Goal: Task Accomplishment & Management: Use online tool/utility

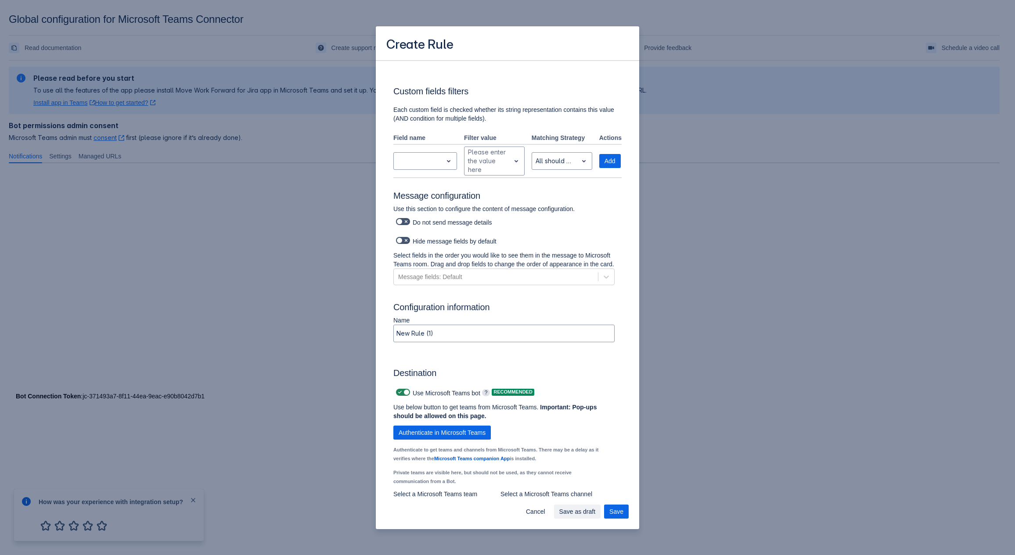
scroll to position [481, 0]
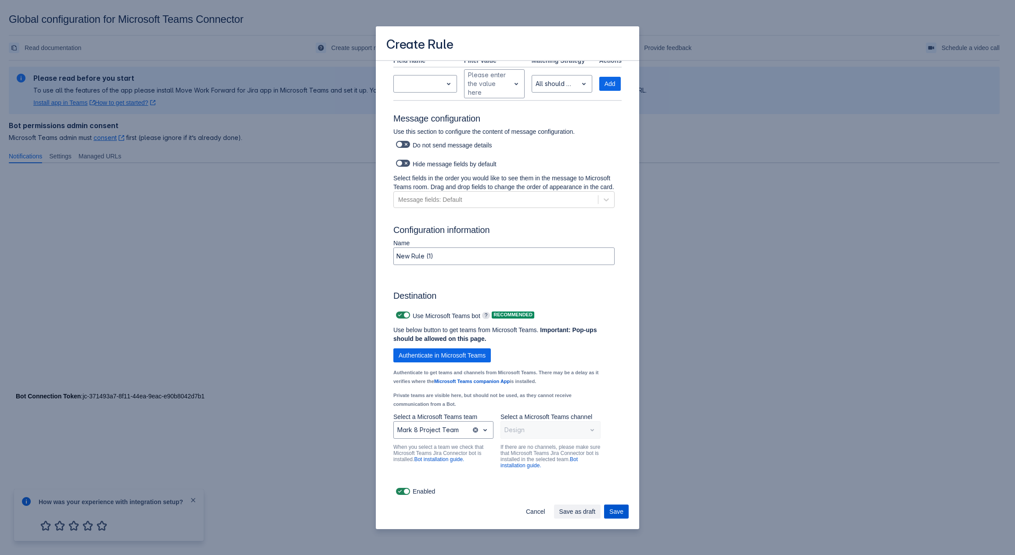
click at [611, 511] on span "Save" at bounding box center [616, 512] width 14 height 14
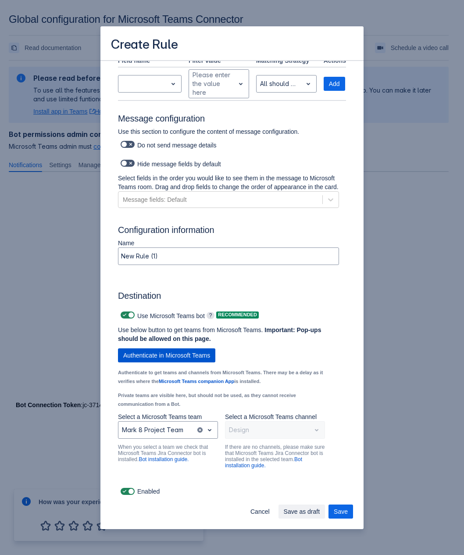
click at [187, 354] on span "Authenticate in Microsoft Teams" at bounding box center [166, 356] width 87 height 14
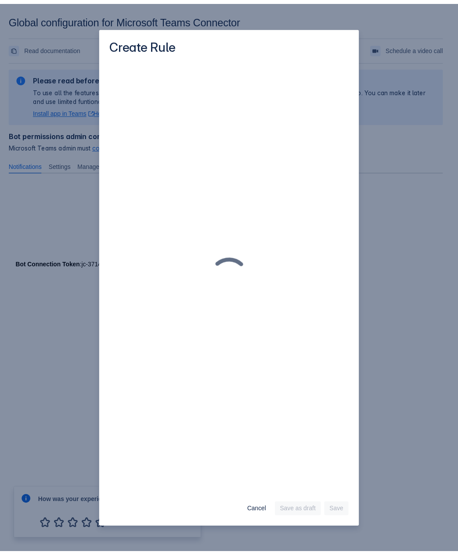
scroll to position [0, 0]
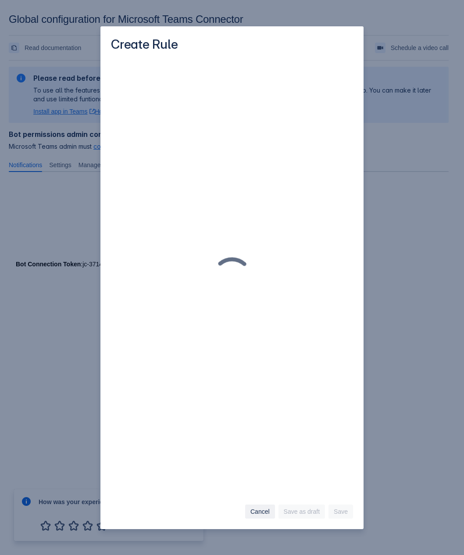
click at [274, 510] on button "Cancel" at bounding box center [260, 512] width 30 height 14
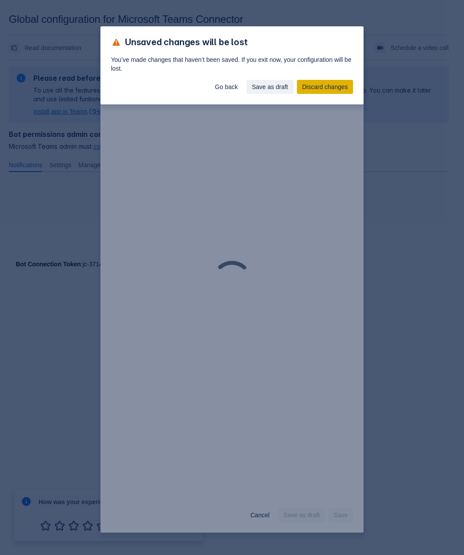
click at [322, 84] on span "Discard changes" at bounding box center [325, 87] width 46 height 14
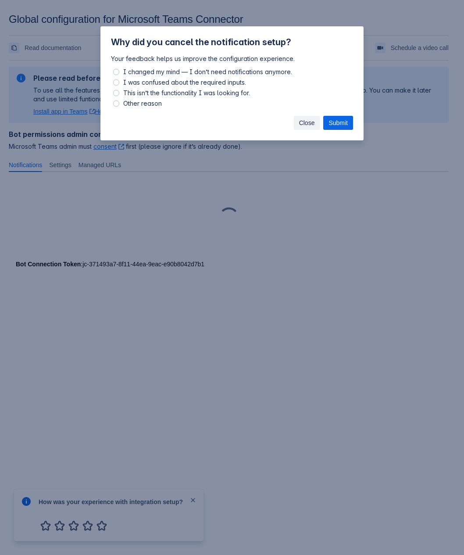
click at [316, 122] on button "Close" at bounding box center [307, 123] width 26 height 14
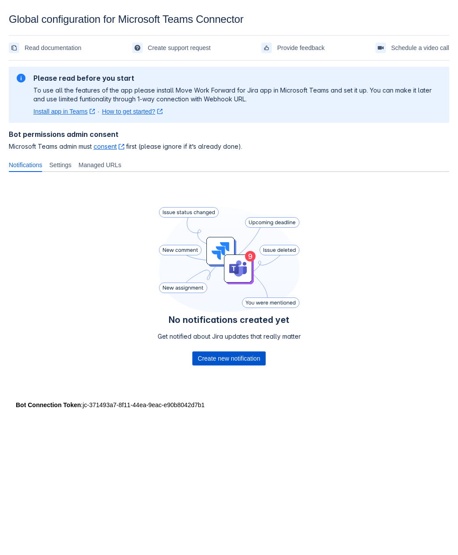
click at [243, 357] on span "Create new notification" at bounding box center [229, 359] width 62 height 14
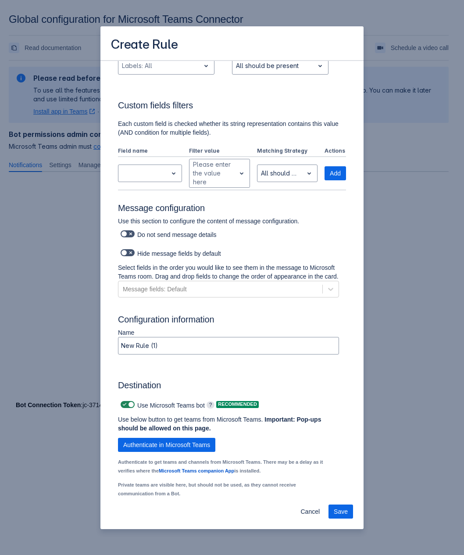
scroll to position [476, 0]
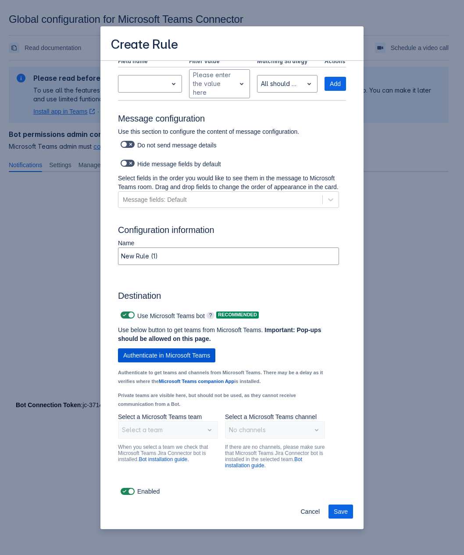
click at [198, 358] on span "Authenticate in Microsoft Teams" at bounding box center [166, 356] width 87 height 14
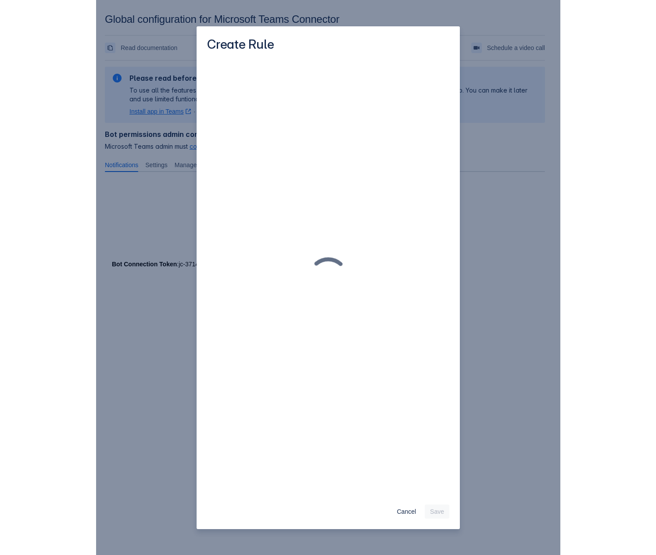
scroll to position [0, 0]
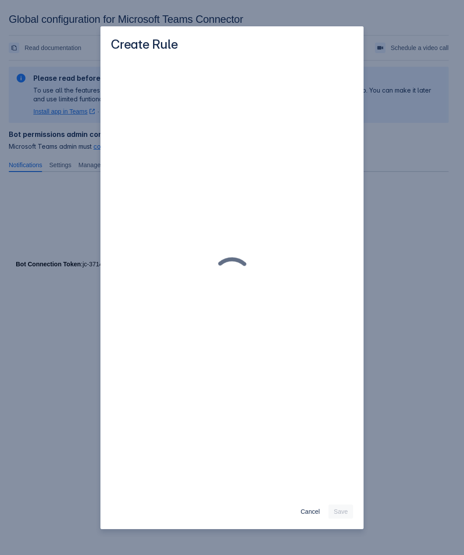
click at [434, 201] on div "Create Rule Cancel Save" at bounding box center [232, 277] width 464 height 555
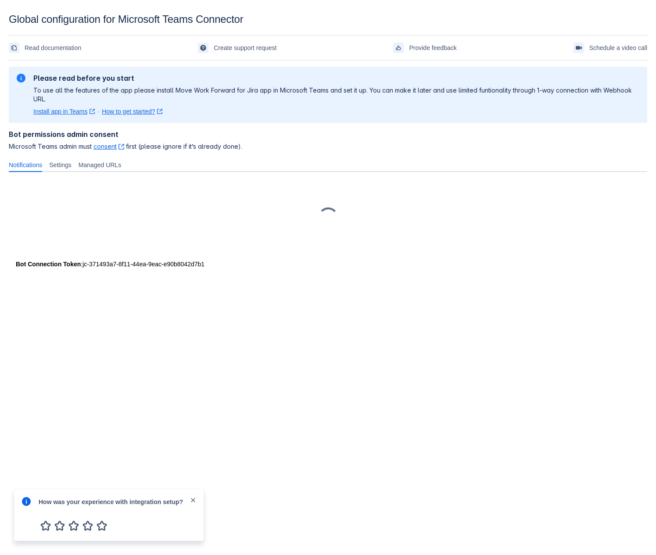
click at [464, 259] on div at bounding box center [328, 216] width 639 height 88
click at [199, 499] on div "How was your experience with integration setup?" at bounding box center [109, 516] width 190 height 52
click at [64, 165] on span "Settings" at bounding box center [60, 165] width 22 height 9
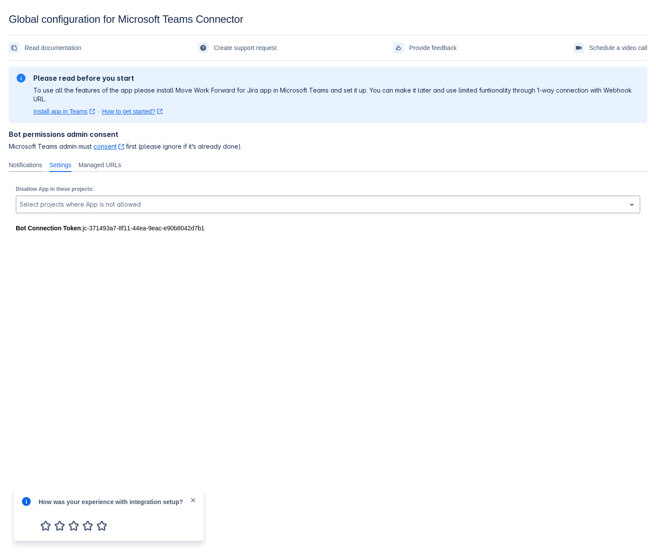
click at [35, 168] on span "Notifications" at bounding box center [25, 165] width 33 height 9
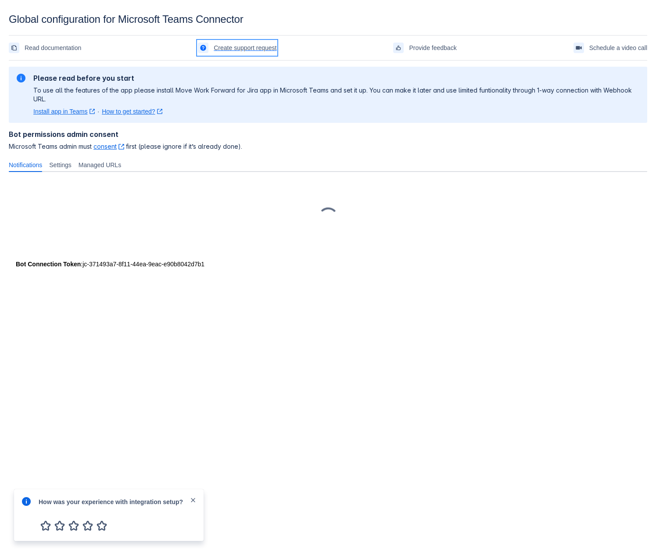
click at [229, 44] on span "Create support request" at bounding box center [245, 48] width 63 height 14
drag, startPoint x: 184, startPoint y: 339, endPoint x: 157, endPoint y: 335, distance: 27.5
click at [184, 339] on body "Global configuration for Microsoft Teams Connector Read documentation Create su…" at bounding box center [328, 290] width 656 height 555
click at [60, 175] on div at bounding box center [328, 216] width 639 height 88
click at [65, 169] on div "Settings" at bounding box center [60, 165] width 29 height 14
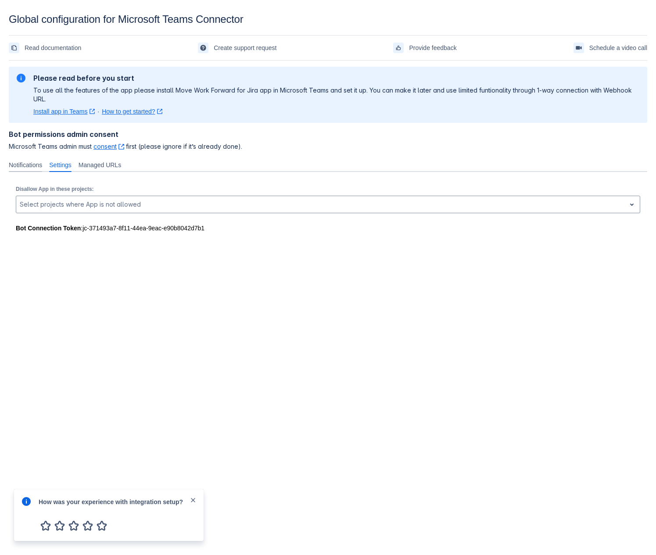
click at [40, 167] on span "Notifications" at bounding box center [25, 165] width 33 height 9
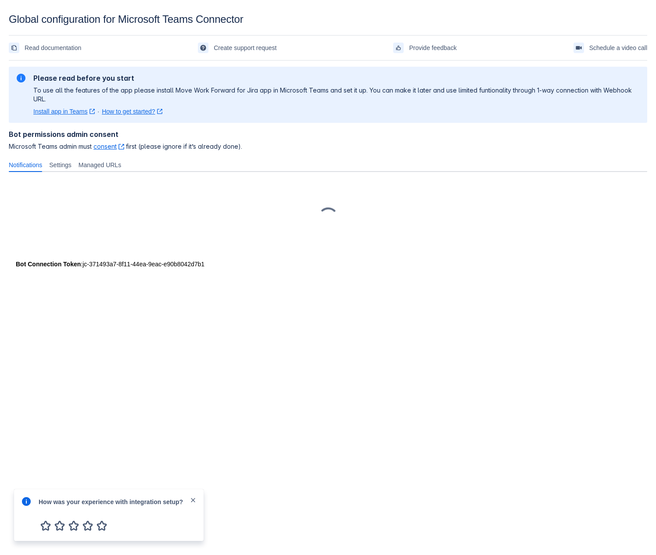
click at [101, 147] on link "consent ﻿ , (opens new window)" at bounding box center [109, 146] width 31 height 7
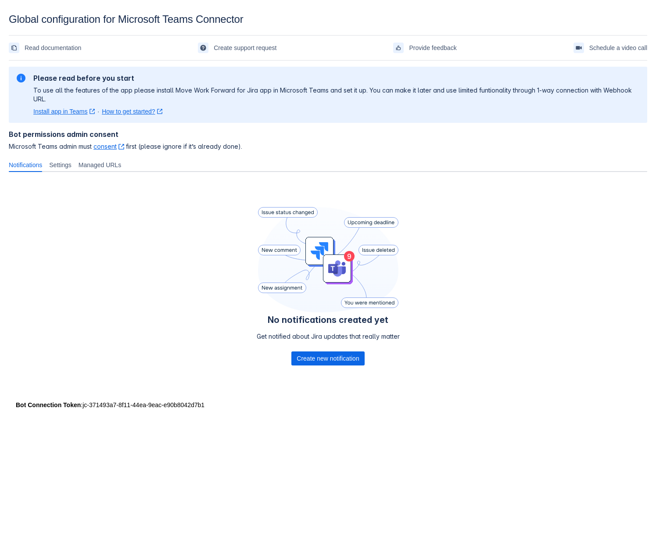
click at [68, 114] on link "Install app in Teams ﻿ , (opens new window)" at bounding box center [63, 111] width 61 height 9
click at [339, 363] on span "Create new notification" at bounding box center [328, 359] width 62 height 14
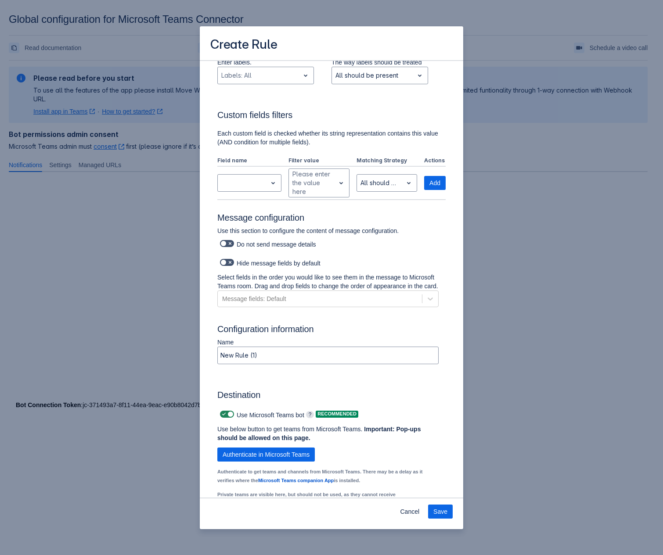
scroll to position [476, 0]
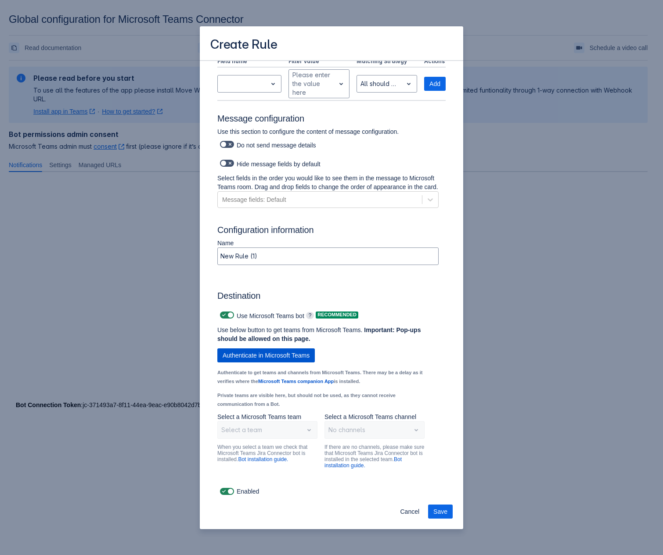
click at [283, 352] on span "Authenticate in Microsoft Teams" at bounding box center [266, 356] width 87 height 14
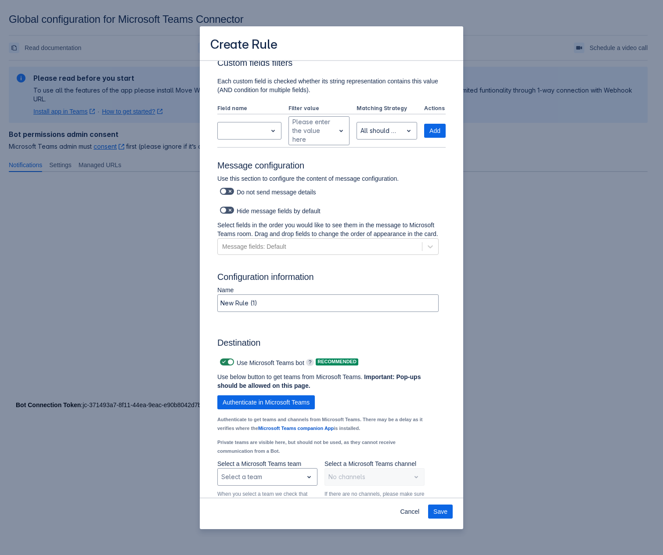
scroll to position [417, 0]
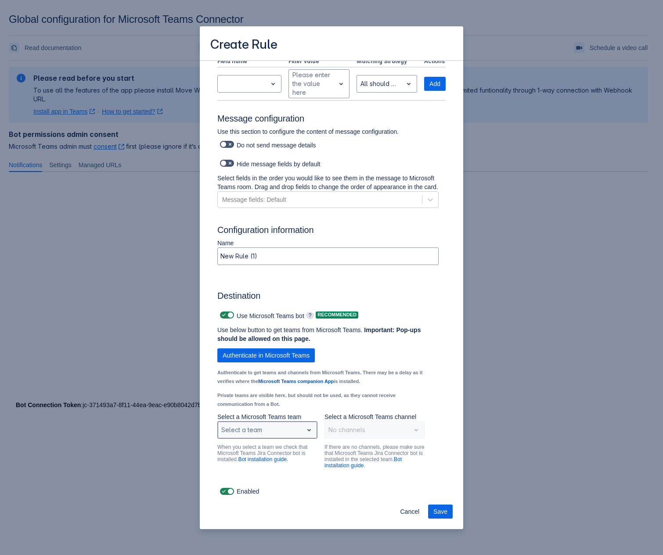
click at [290, 432] on div "Scrollable content" at bounding box center [260, 430] width 78 height 11
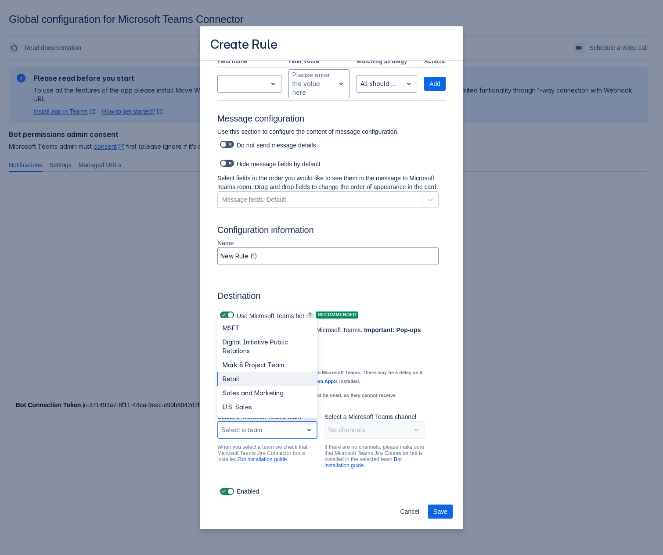
click at [271, 377] on div "Retail" at bounding box center [267, 379] width 100 height 14
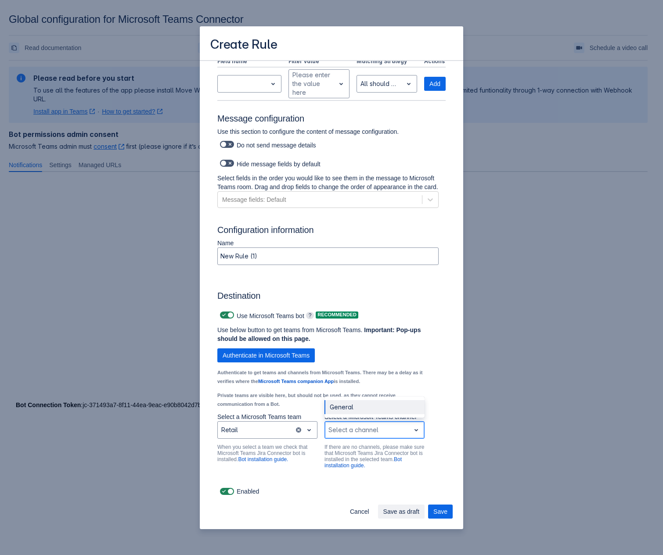
click at [346, 432] on div "Scrollable content" at bounding box center [367, 430] width 78 height 11
click at [356, 410] on div "General" at bounding box center [374, 407] width 100 height 14
click at [446, 513] on span "Save" at bounding box center [440, 512] width 14 height 14
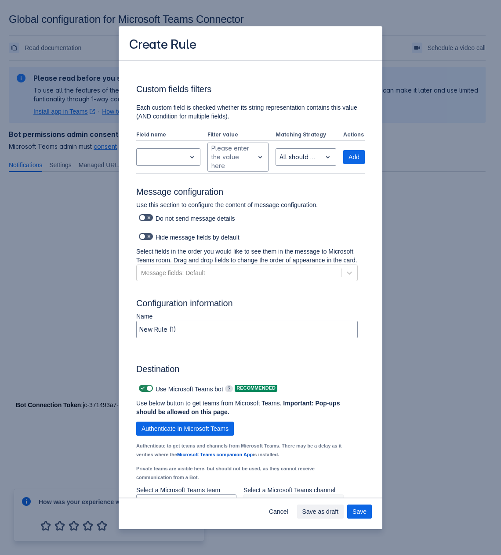
scroll to position [473, 0]
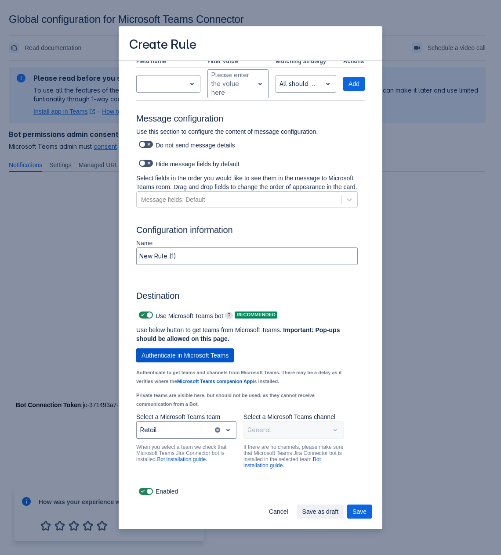
click at [180, 350] on span "Authenticate in Microsoft Teams" at bounding box center [184, 356] width 87 height 14
click at [355, 508] on span "Save" at bounding box center [359, 512] width 14 height 14
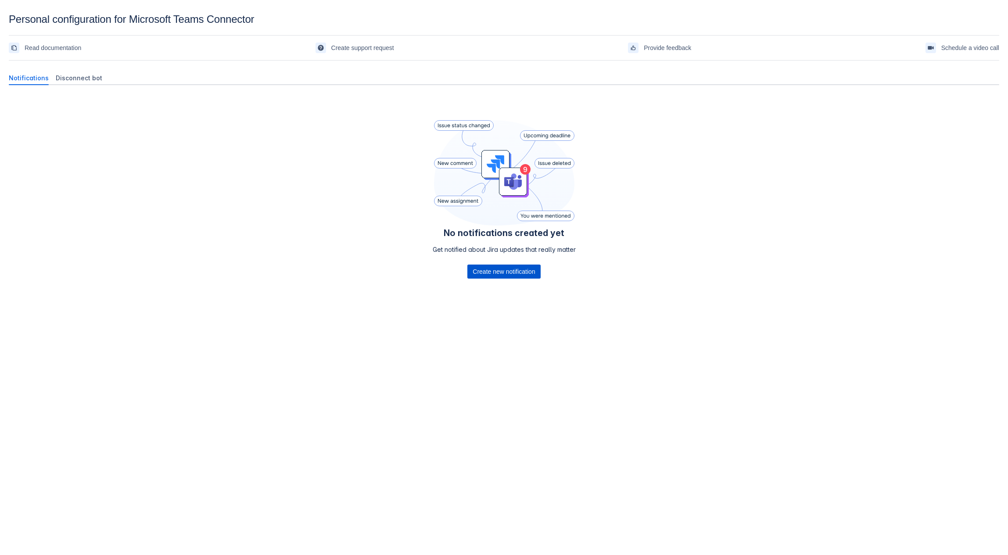
click at [509, 277] on span "Create new notification" at bounding box center [504, 272] width 62 height 14
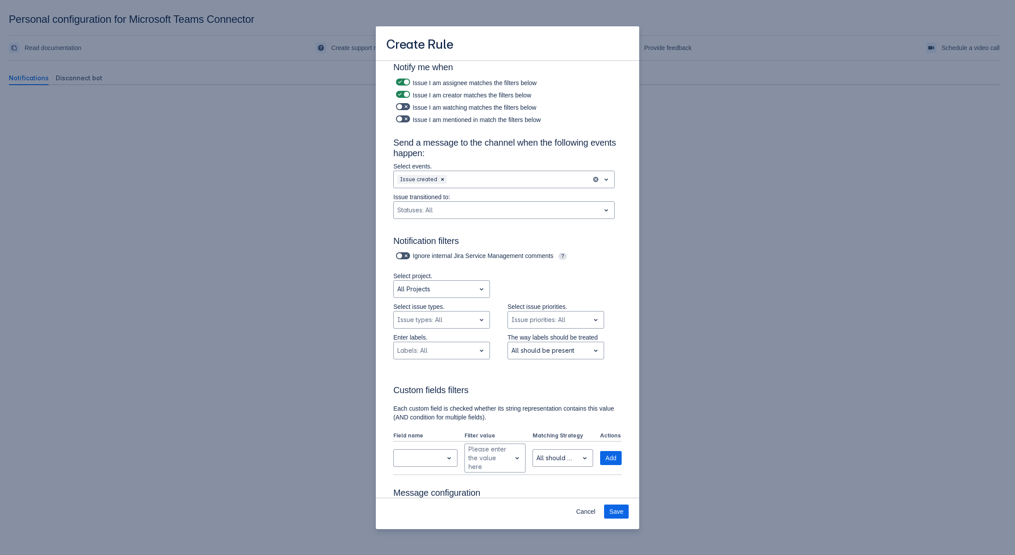
scroll to position [167, 0]
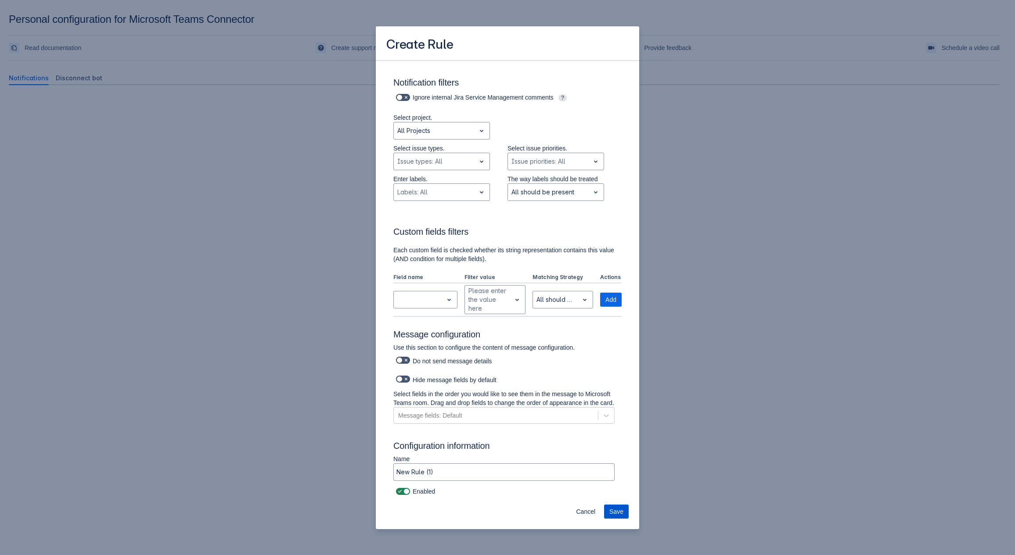
click at [616, 510] on span "Save" at bounding box center [616, 512] width 14 height 14
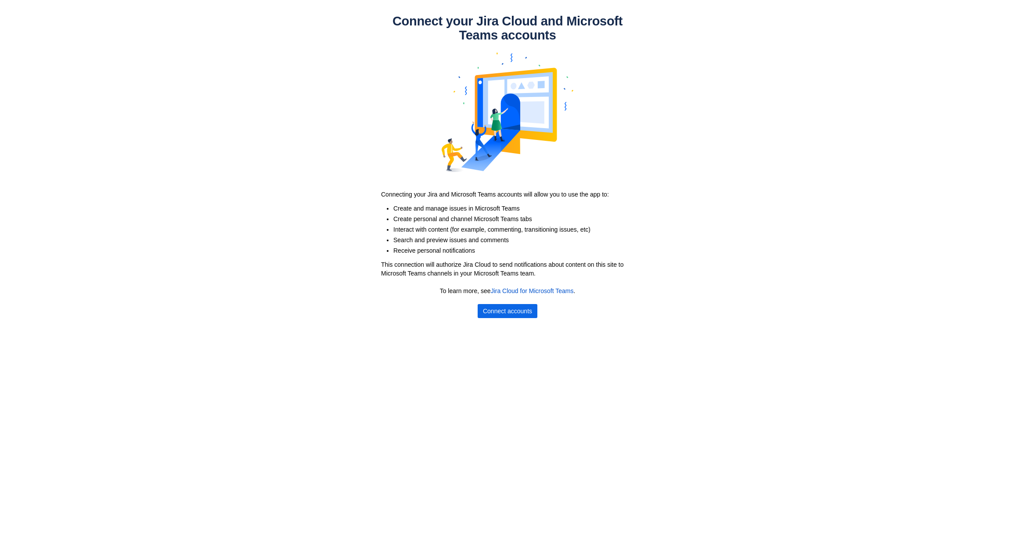
click at [512, 319] on body "Connect your Jira Cloud and Microsoft Teams accounts Connecting your Jira and M…" at bounding box center [507, 277] width 1015 height 555
click at [505, 311] on span "Connect accounts" at bounding box center [507, 311] width 49 height 14
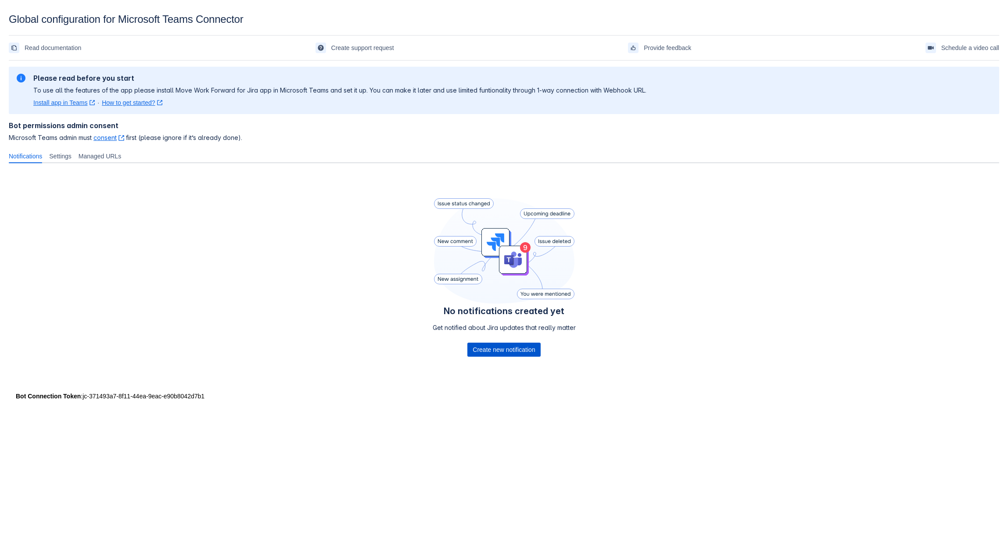
click at [503, 348] on span "Create new notification" at bounding box center [504, 350] width 62 height 14
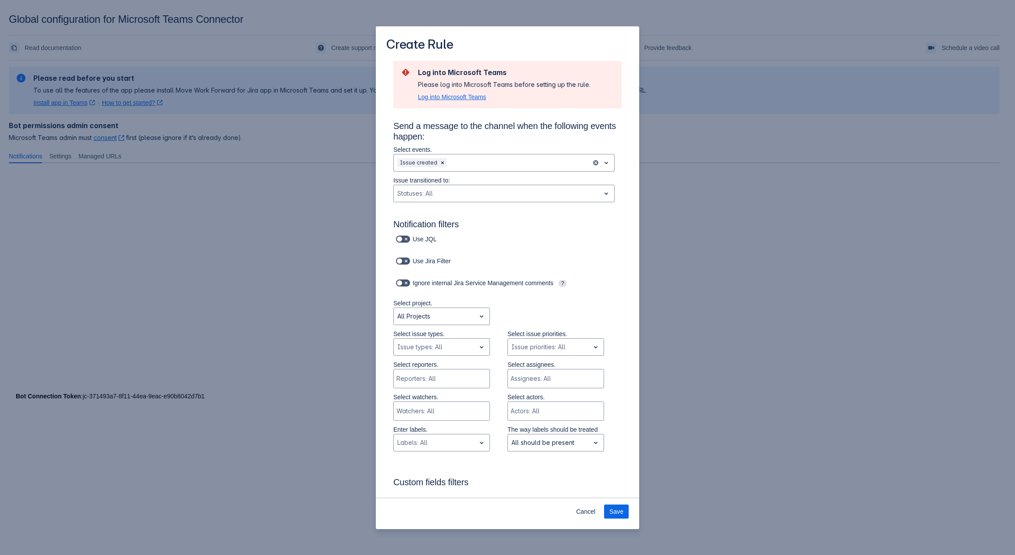
click at [441, 96] on span "Log into Microsoft Teams" at bounding box center [452, 97] width 68 height 9
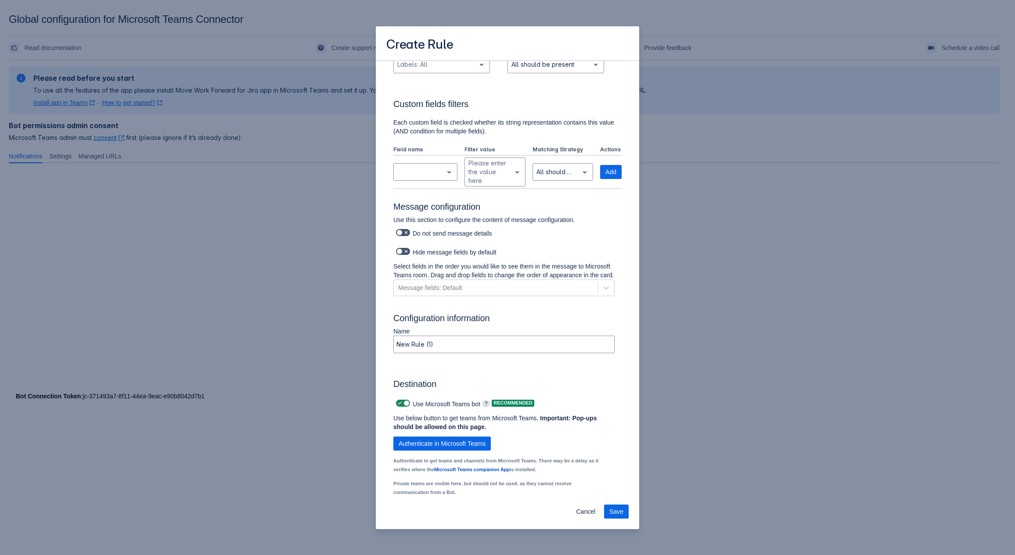
scroll to position [417, 0]
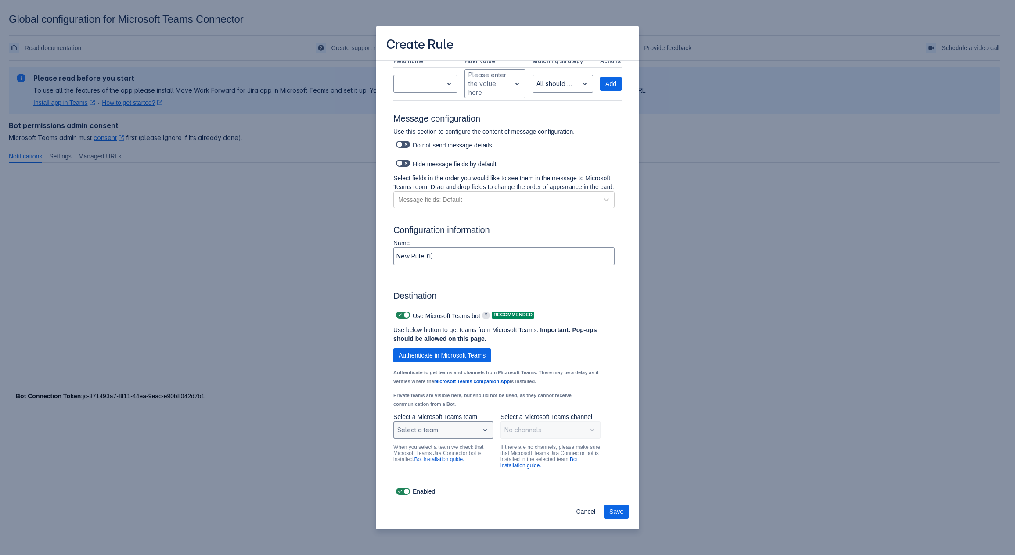
click at [459, 432] on div "Scrollable content" at bounding box center [436, 430] width 78 height 11
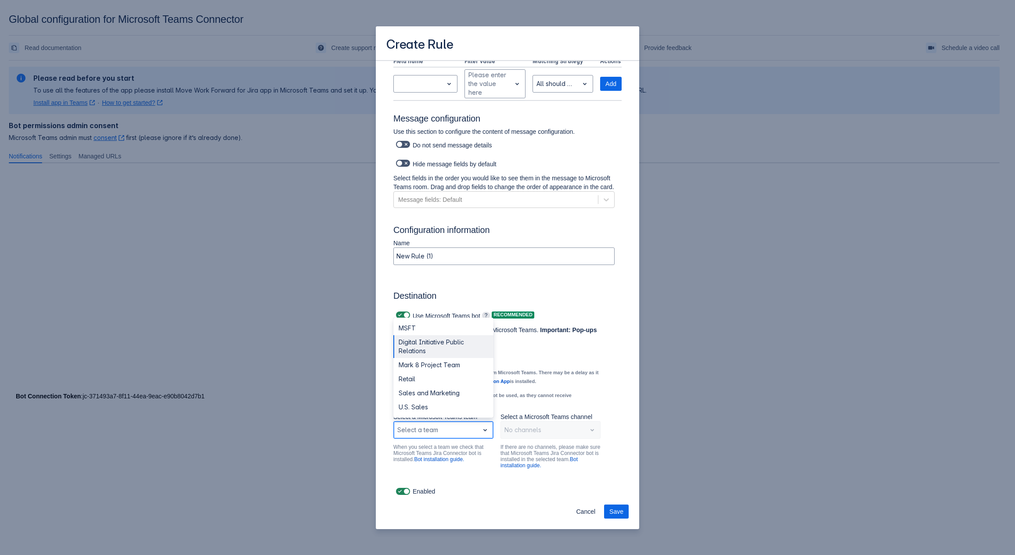
click at [412, 345] on div "Digital Initiative Public Relations" at bounding box center [443, 346] width 100 height 23
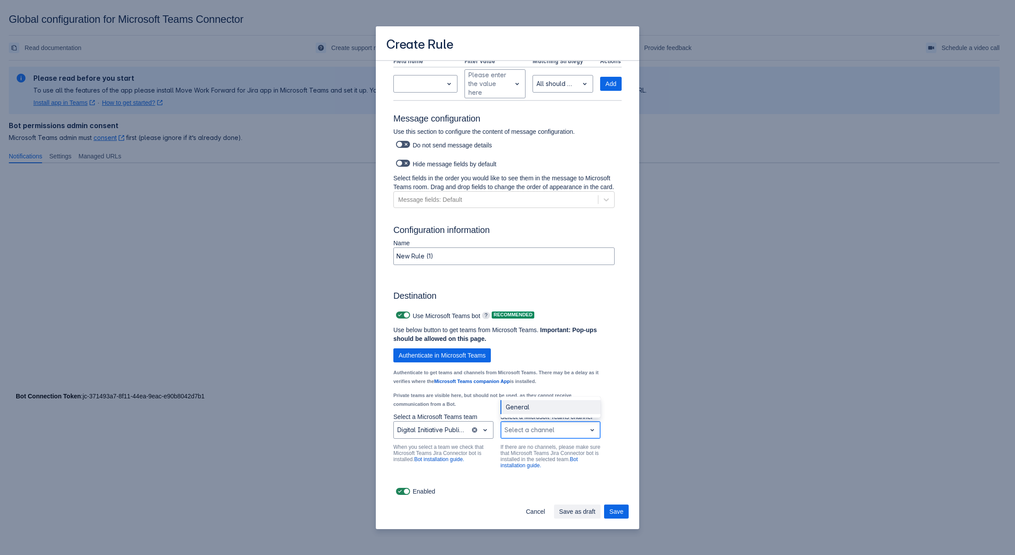
click at [541, 432] on div "Scrollable content" at bounding box center [543, 430] width 78 height 11
click at [523, 405] on div "General" at bounding box center [551, 407] width 100 height 14
click at [621, 511] on span "Save" at bounding box center [616, 512] width 14 height 14
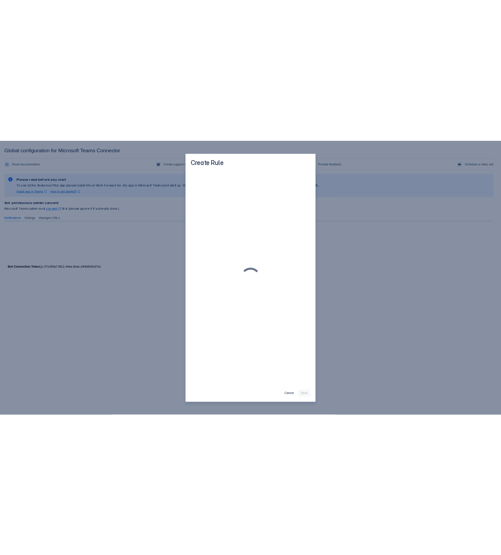
scroll to position [0, 0]
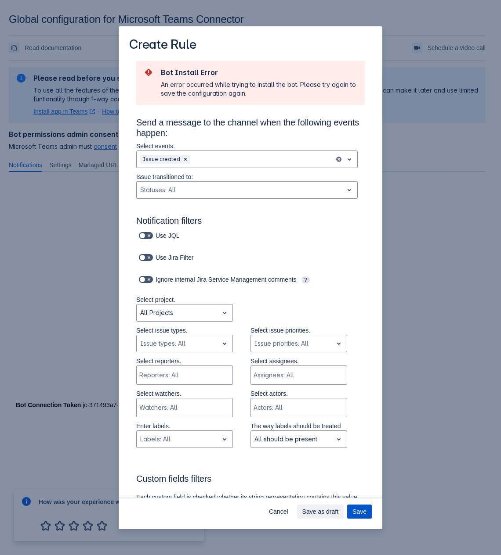
drag, startPoint x: 486, startPoint y: 363, endPoint x: 368, endPoint y: 507, distance: 186.6
click at [368, 507] on button "Save" at bounding box center [359, 512] width 25 height 14
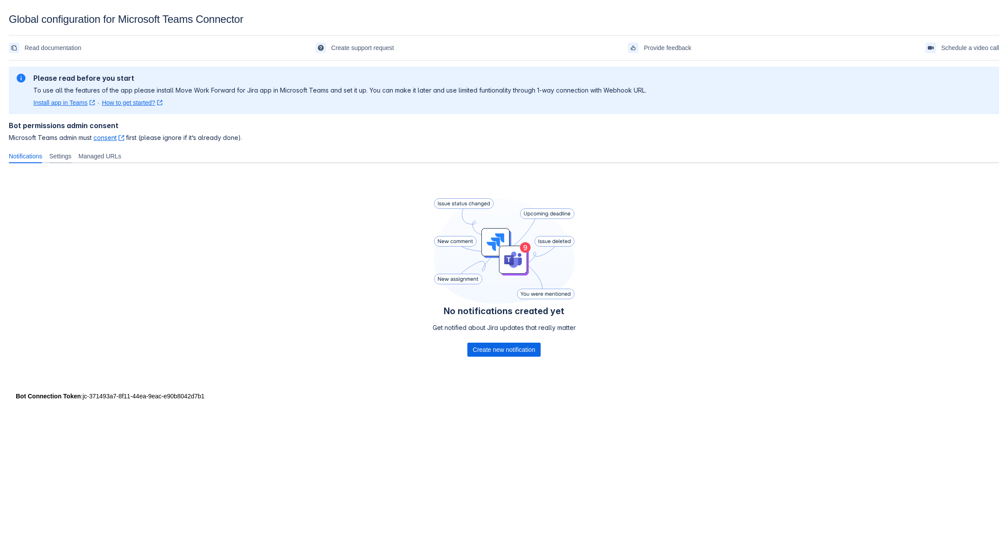
click at [63, 154] on span "Settings" at bounding box center [60, 156] width 22 height 9
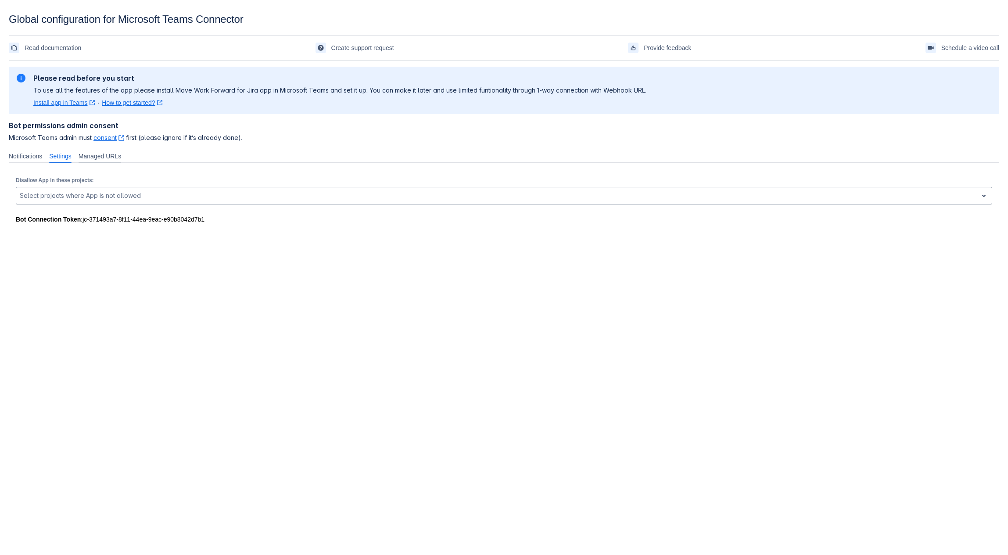
click at [106, 155] on span "Managed URLs" at bounding box center [100, 156] width 43 height 9
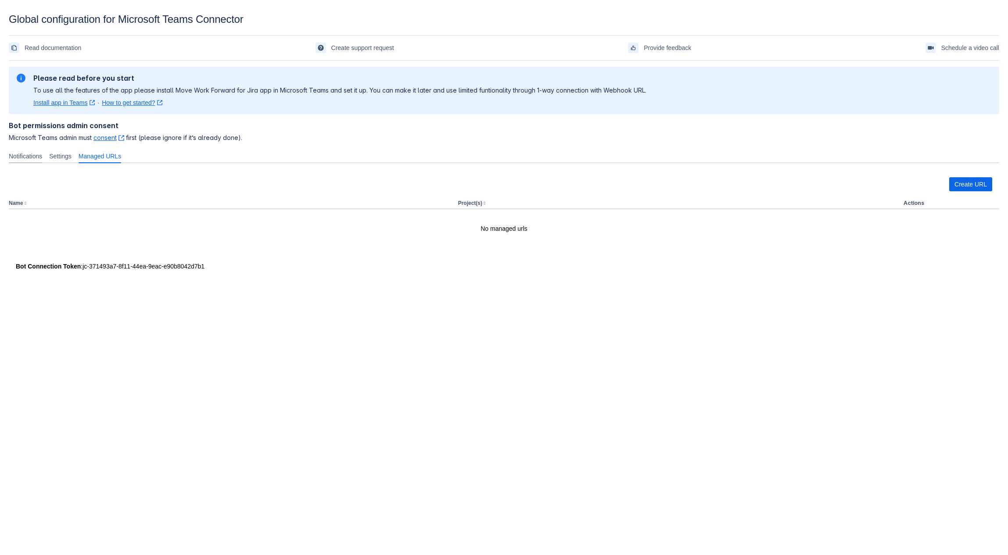
click at [42, 157] on span "Notifications" at bounding box center [25, 156] width 33 height 9
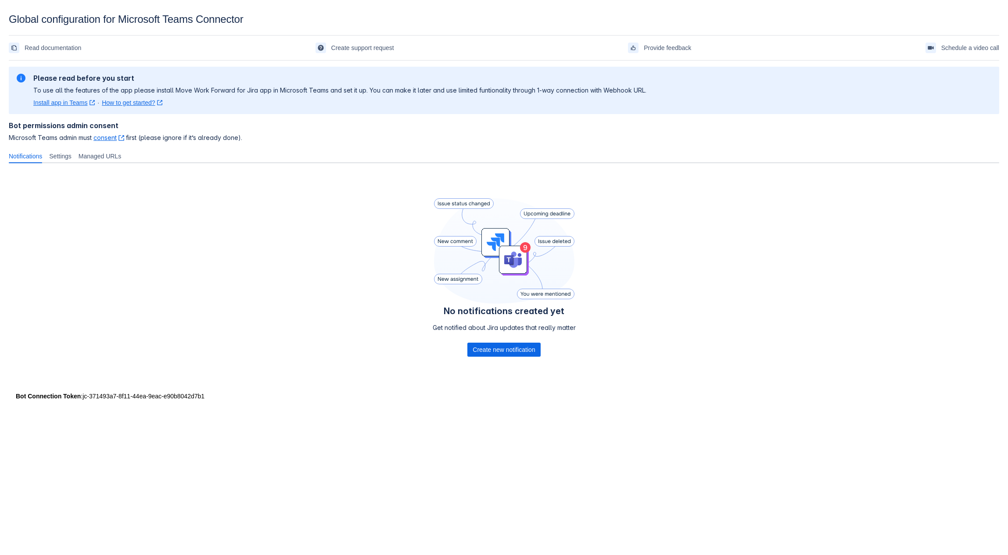
click at [336, 353] on div "No notifications created yet Get notified about Jira updates that really matter…" at bounding box center [504, 279] width 991 height 218
click at [514, 344] on span "Create new notification" at bounding box center [504, 350] width 62 height 14
